Goal: Information Seeking & Learning: Learn about a topic

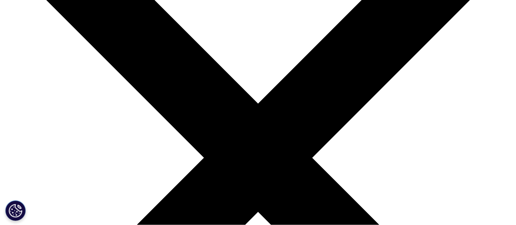
scroll to position [73, 0]
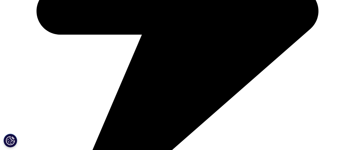
scroll to position [287, 0]
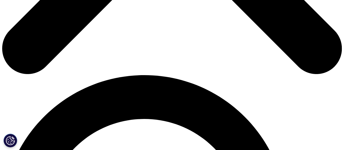
scroll to position [243, 0]
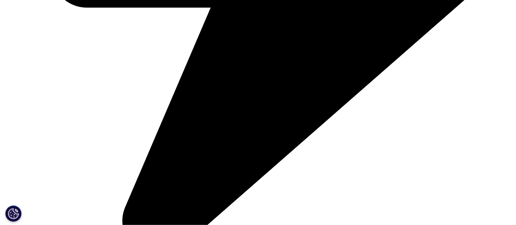
scroll to position [1651, 0]
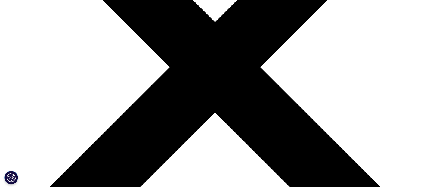
scroll to position [156, 0]
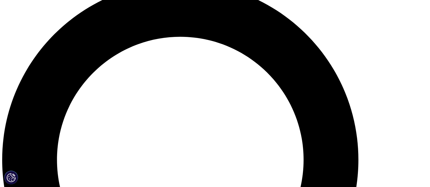
scroll to position [453, 0]
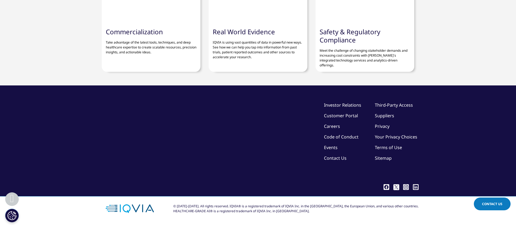
scroll to position [1638, 0]
drag, startPoint x: 98, startPoint y: 144, endPoint x: 318, endPoint y: 143, distance: 220.4
copy strong "Oncology and obesity to lead growth through 2029 while immunology and diabetes …"
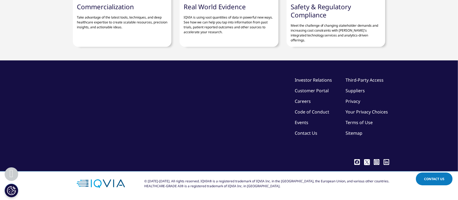
scroll to position [300, 320]
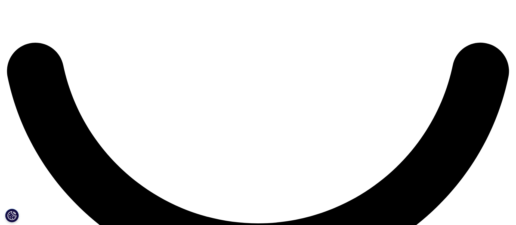
scroll to position [1223, 0]
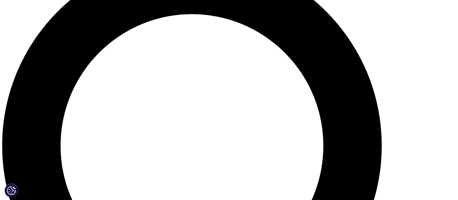
scroll to position [544, 0]
